Goal: Navigation & Orientation: Find specific page/section

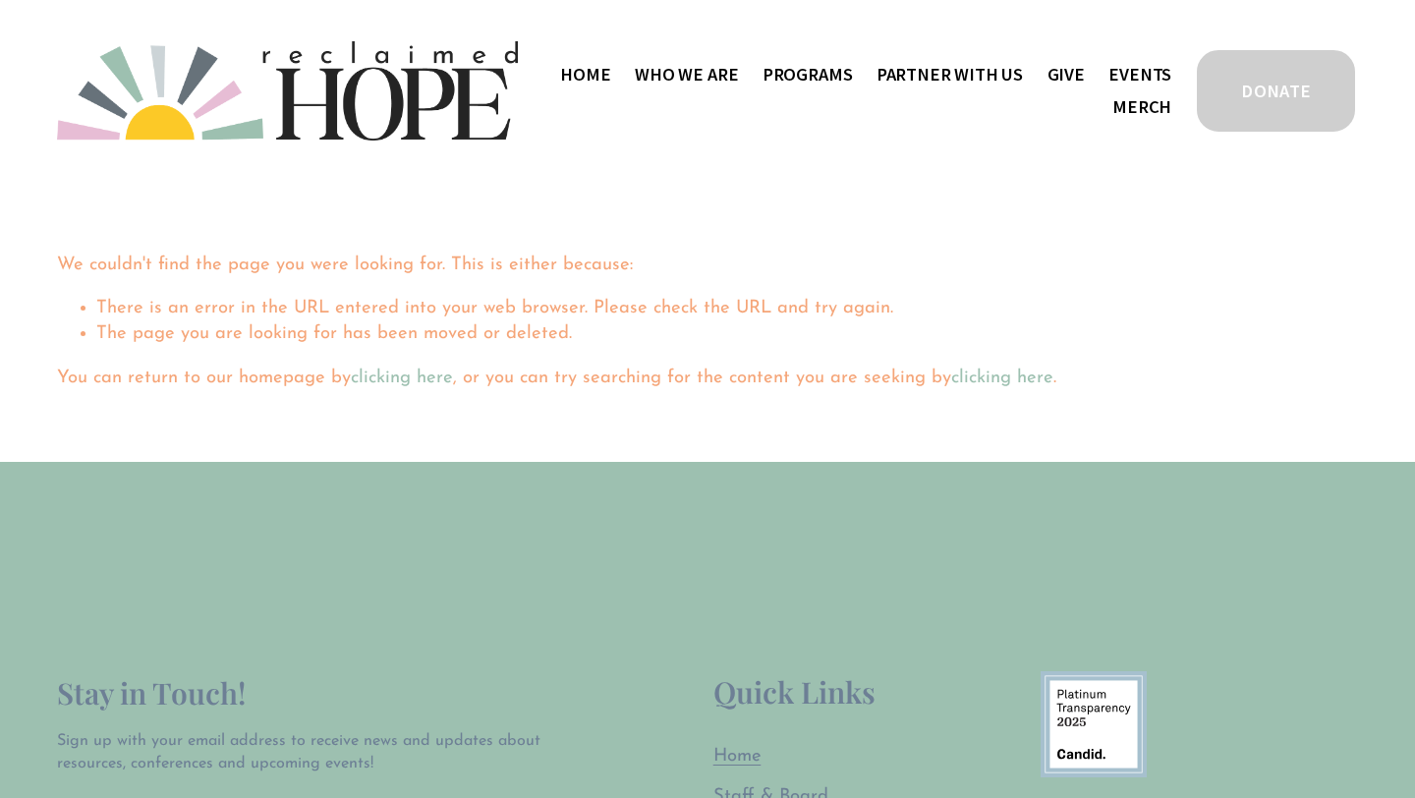
click at [0, 0] on span "Work With Us" at bounding box center [0, 0] width 0 height 0
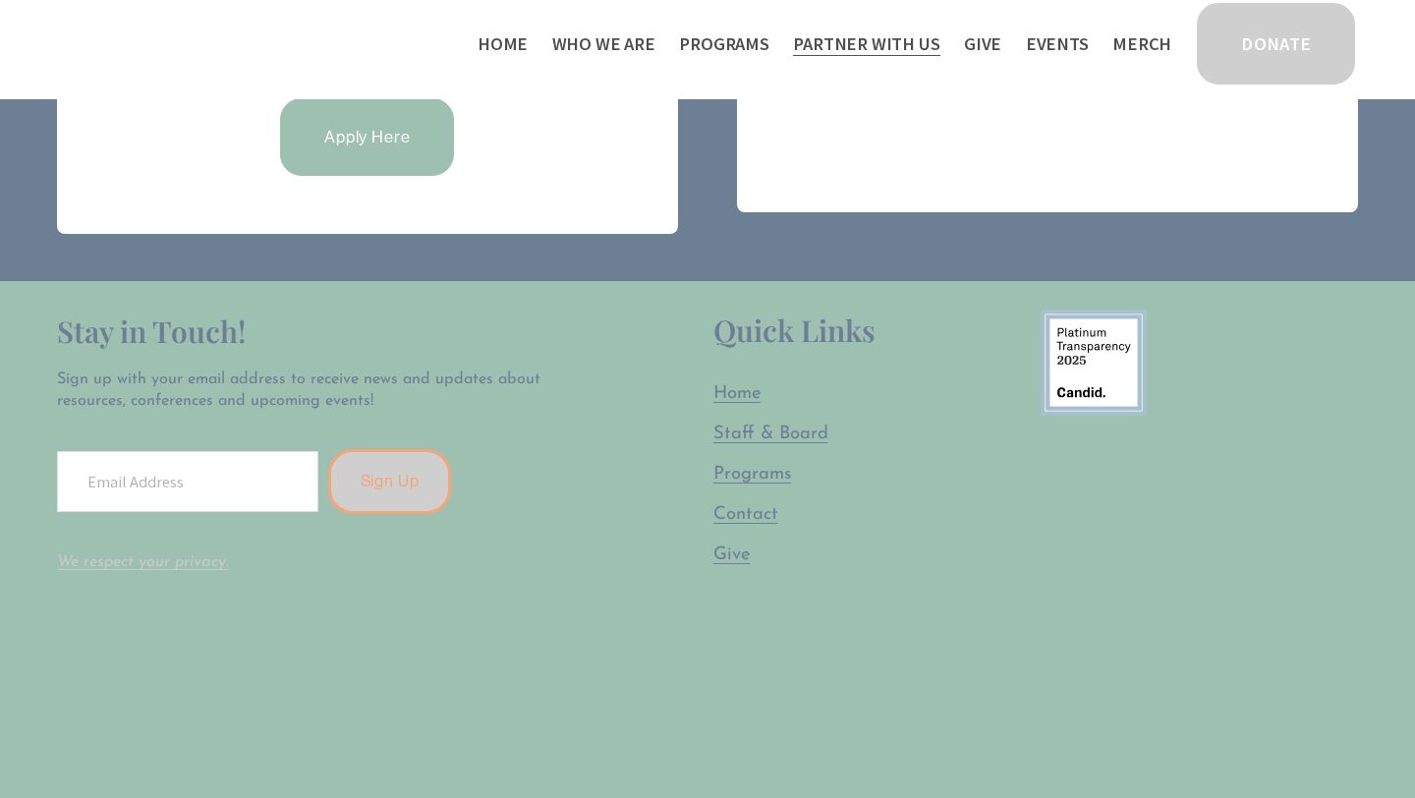
scroll to position [1518, 0]
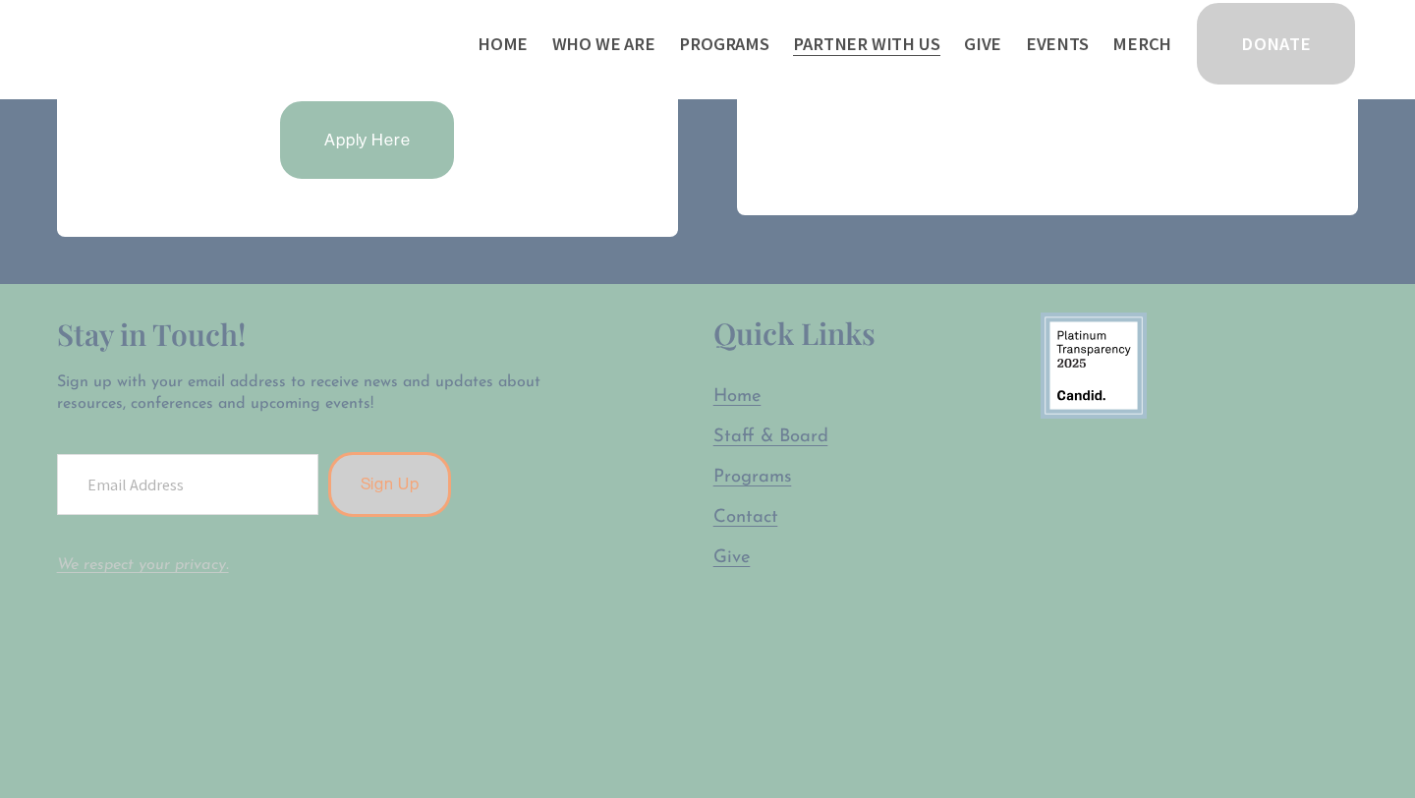
click at [748, 472] on span "Programs" at bounding box center [753, 477] width 79 height 19
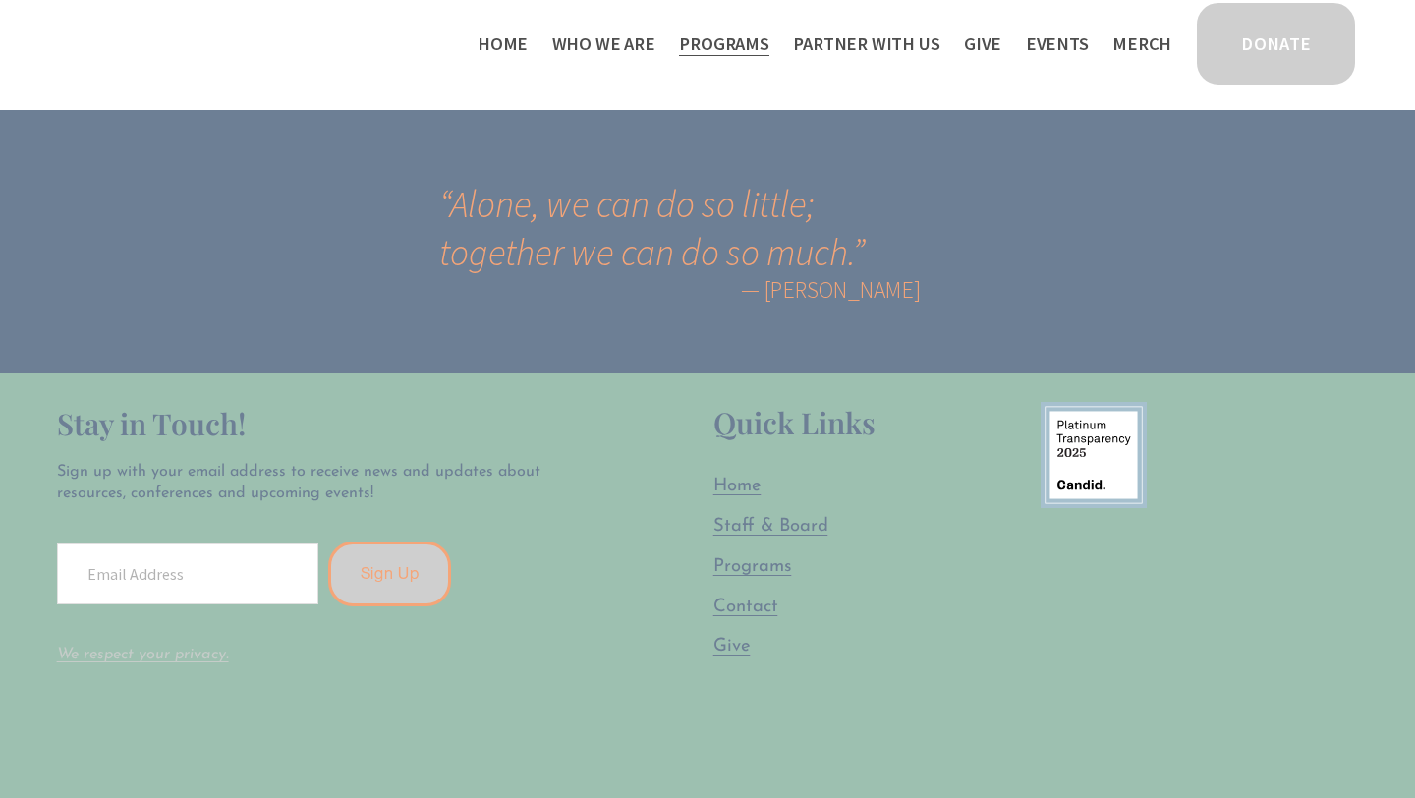
scroll to position [3720, 0]
